Goal: Check status: Check status

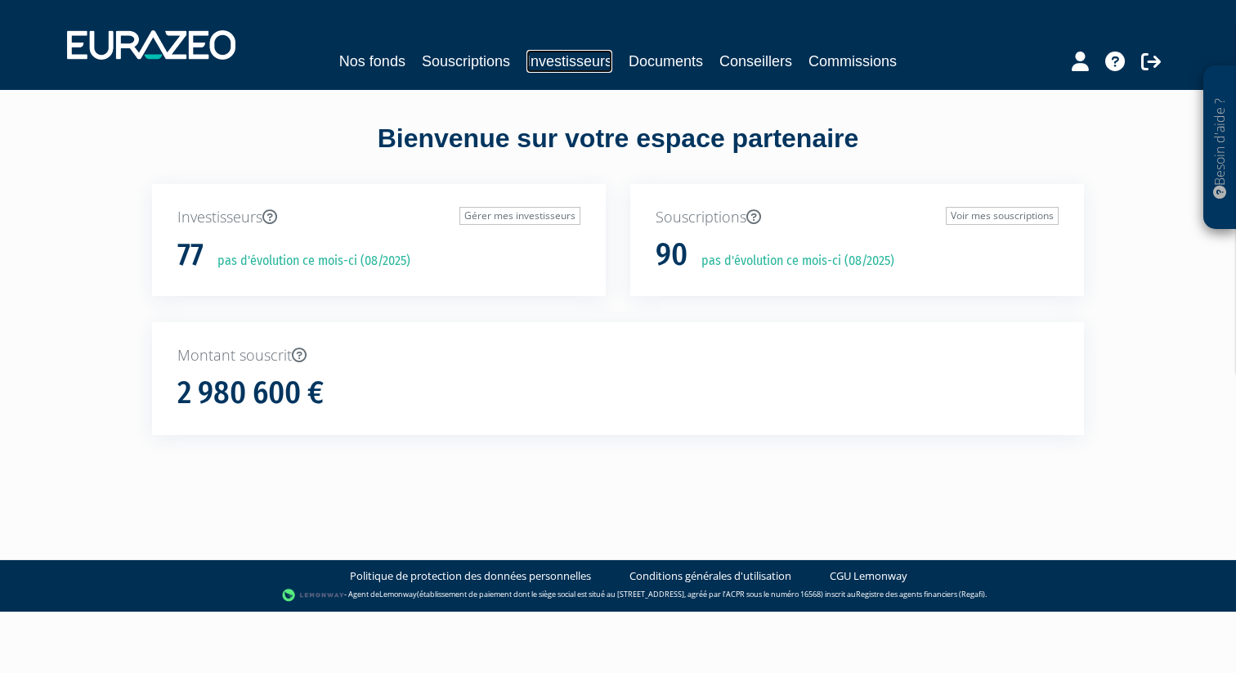
click at [594, 65] on link "Investisseurs" at bounding box center [569, 61] width 86 height 23
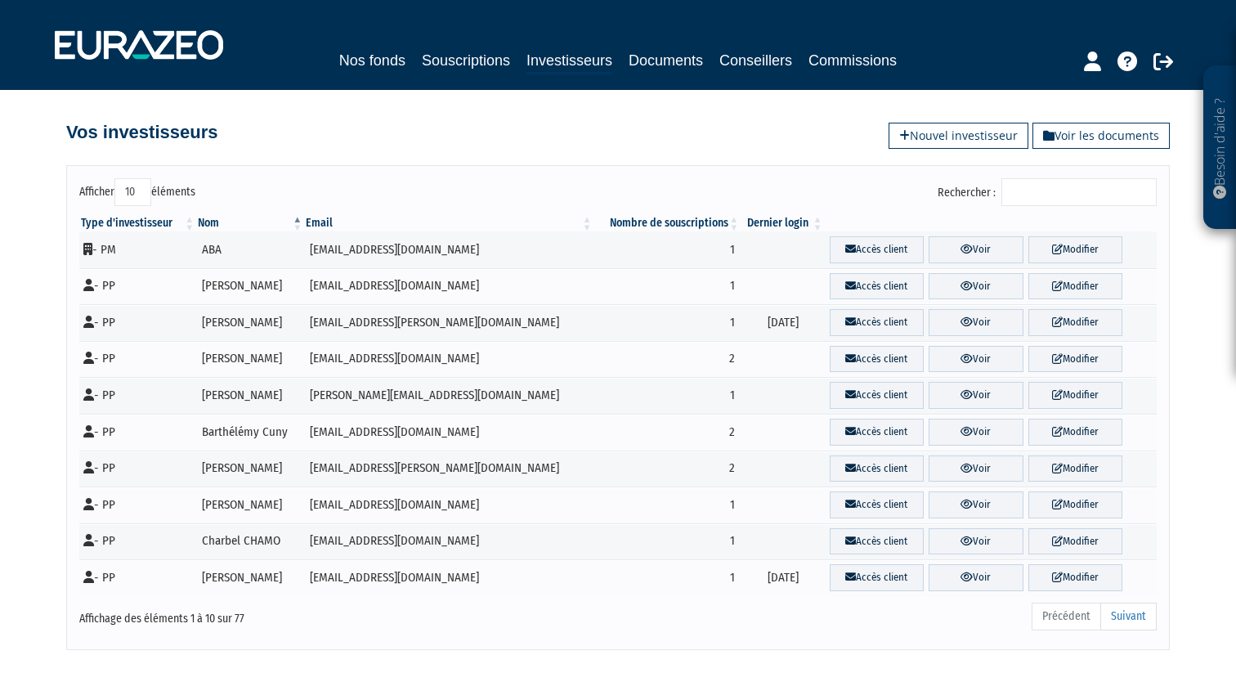
click at [1042, 186] on input "Rechercher :" at bounding box center [1078, 192] width 155 height 28
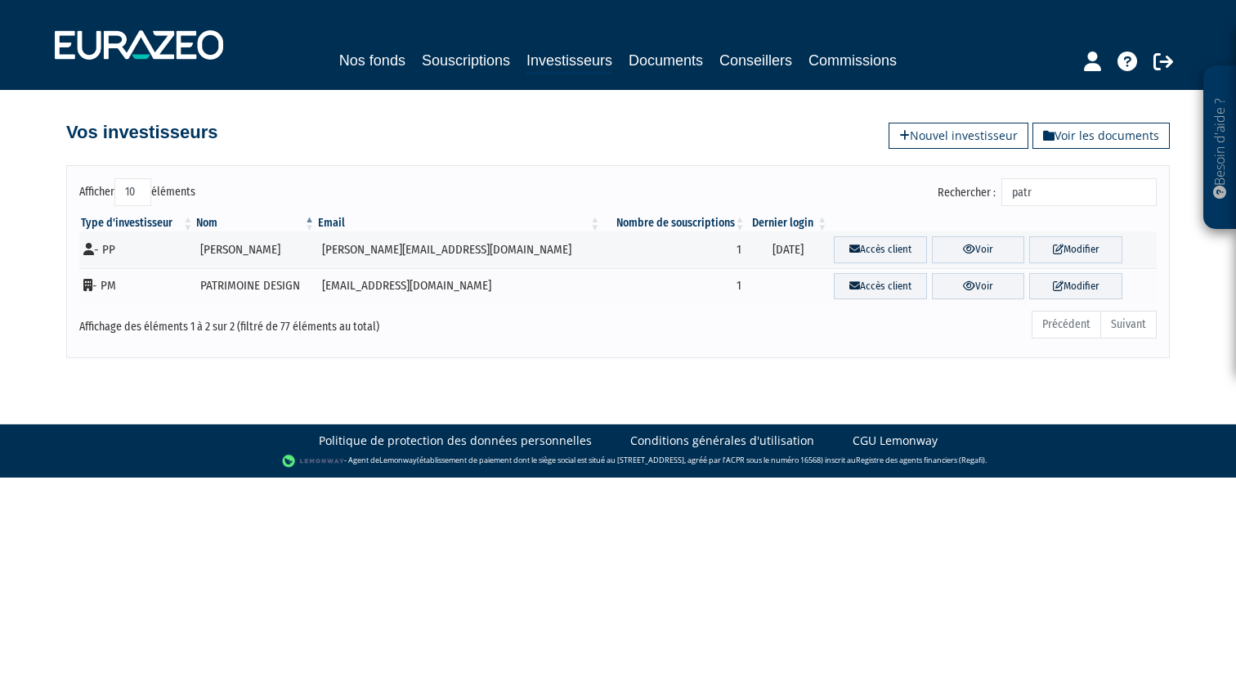
click at [1042, 186] on input "patr" at bounding box center [1078, 192] width 155 height 28
type input "patr"
click at [965, 299] on td "Accès client Voir Modifier" at bounding box center [993, 286] width 328 height 37
click at [967, 284] on link "Voir" at bounding box center [978, 286] width 93 height 27
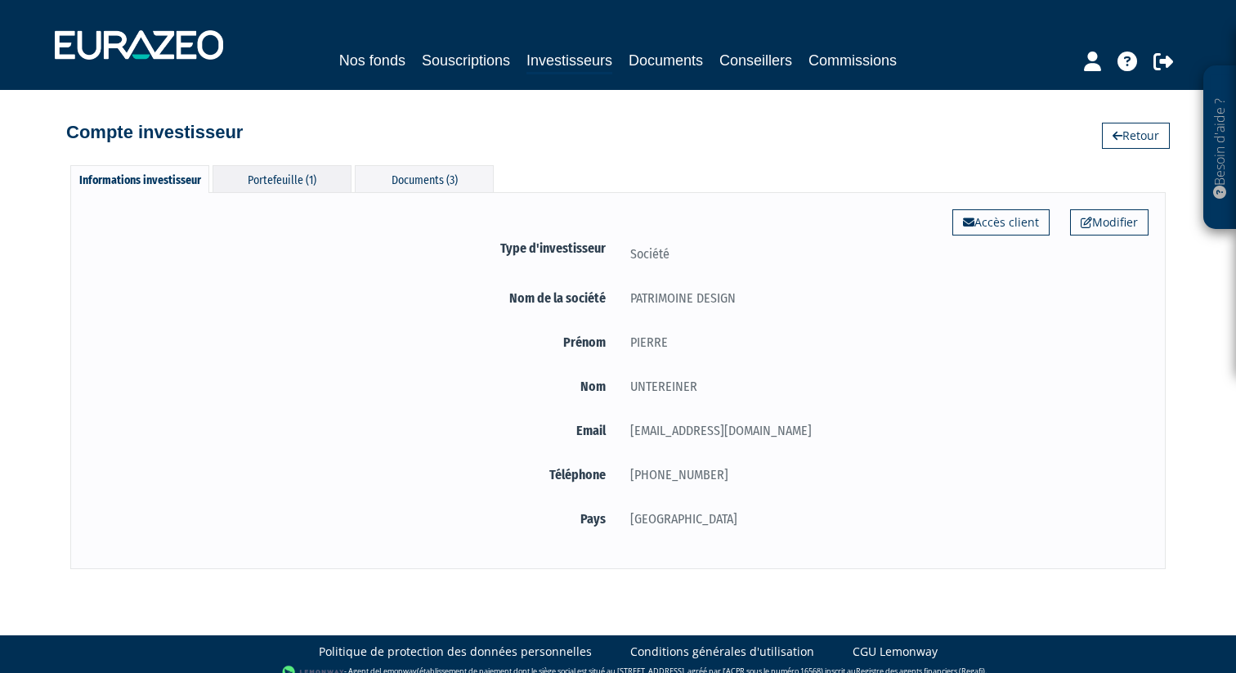
click at [300, 178] on div "Portefeuille (1)" at bounding box center [282, 178] width 139 height 27
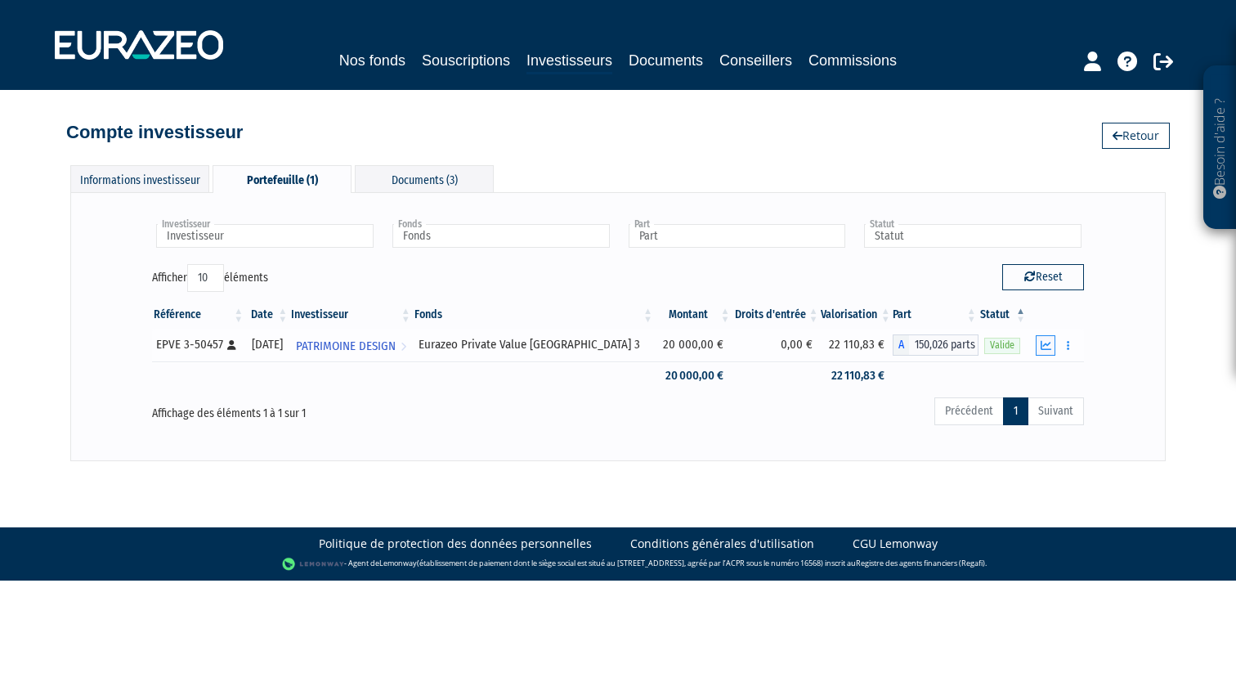
click at [1047, 347] on icon "button" at bounding box center [1046, 345] width 11 height 11
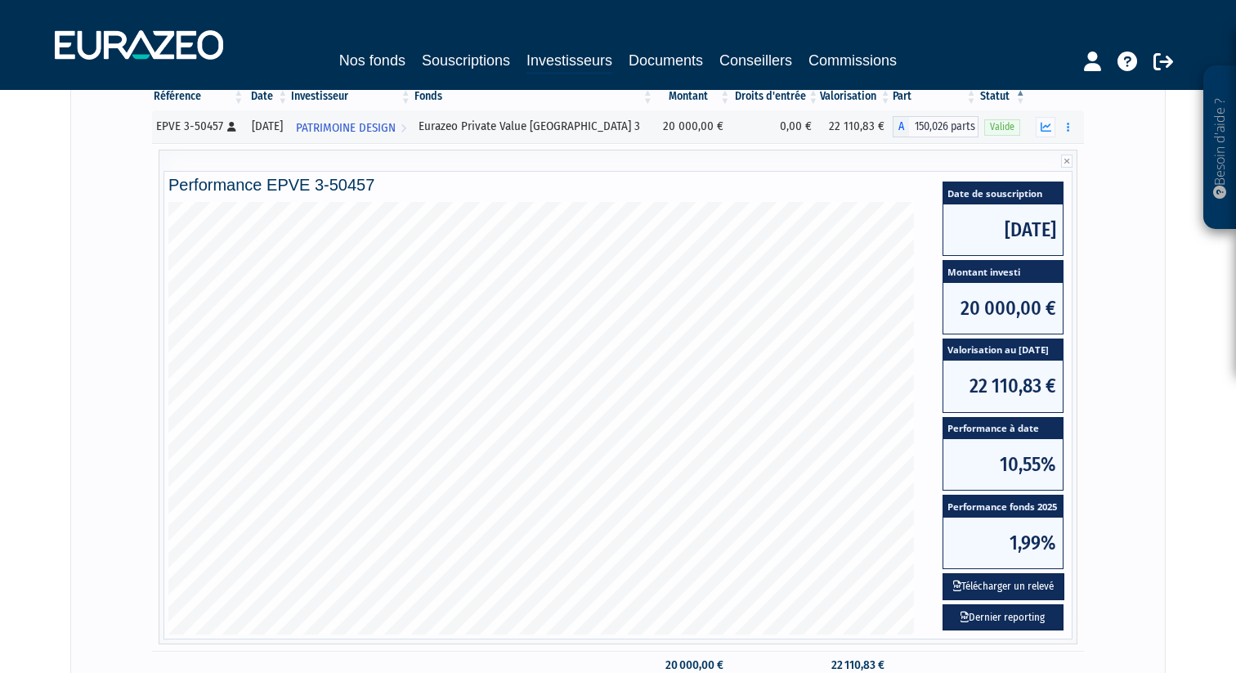
scroll to position [220, 0]
